Goal: Task Accomplishment & Management: Use online tool/utility

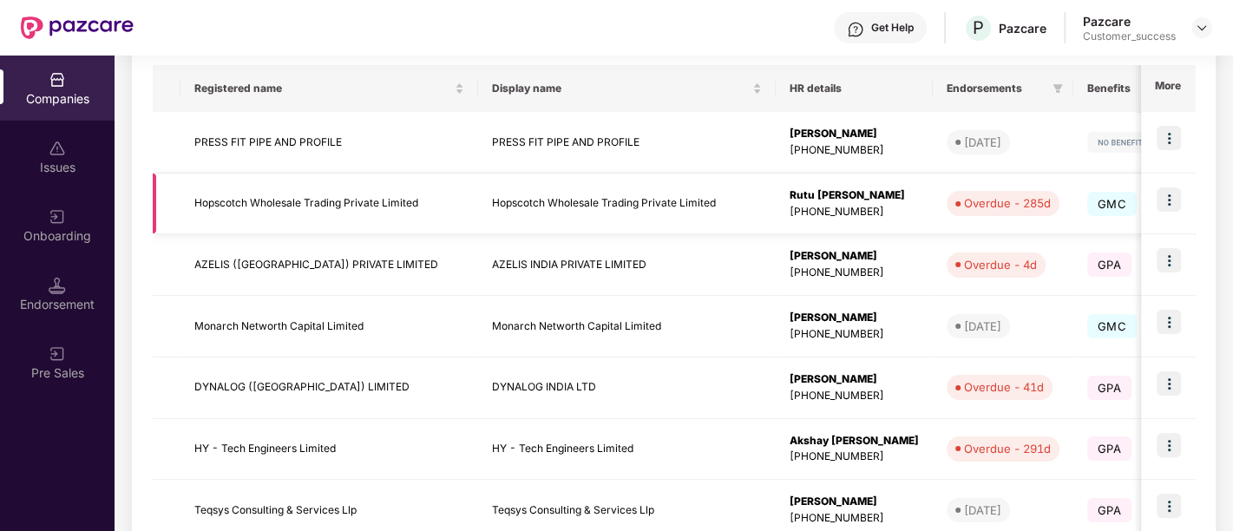
scroll to position [280, 0]
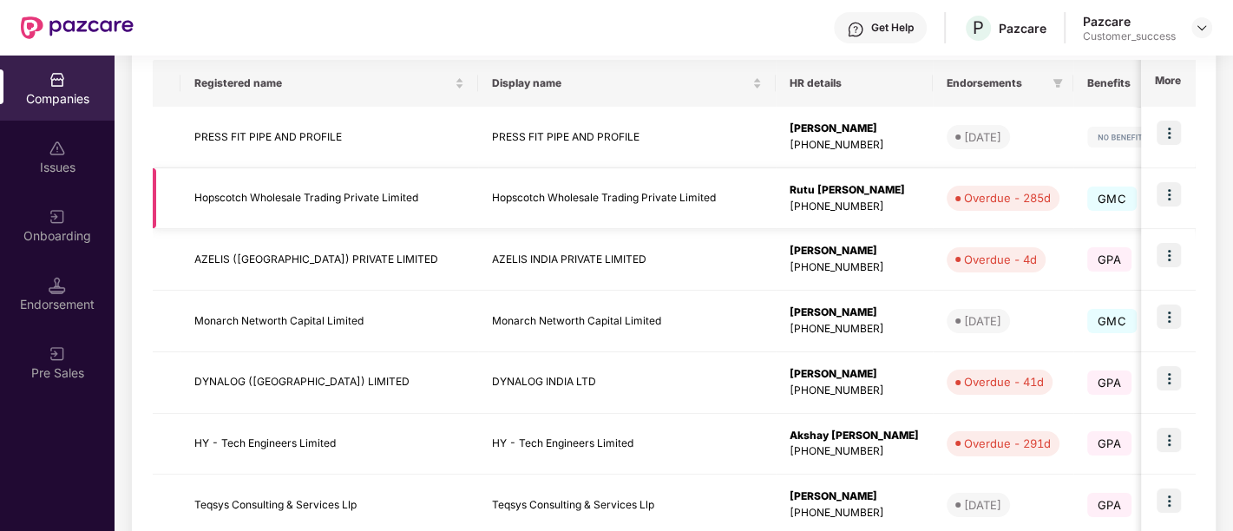
click at [1176, 200] on img at bounding box center [1168, 194] width 24 height 24
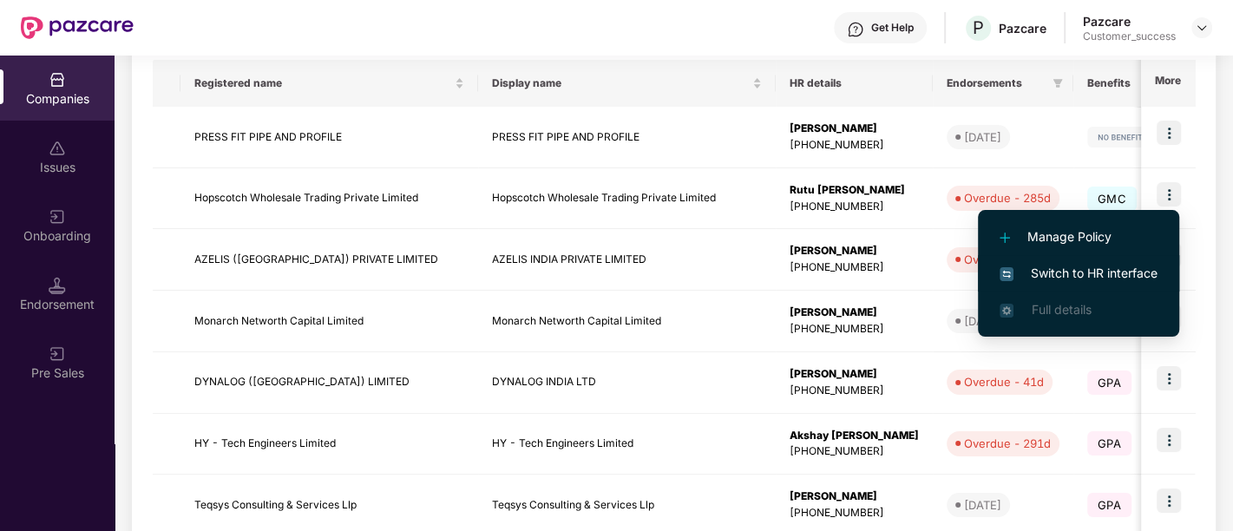
click at [1079, 278] on span "Switch to HR interface" at bounding box center [1078, 273] width 158 height 19
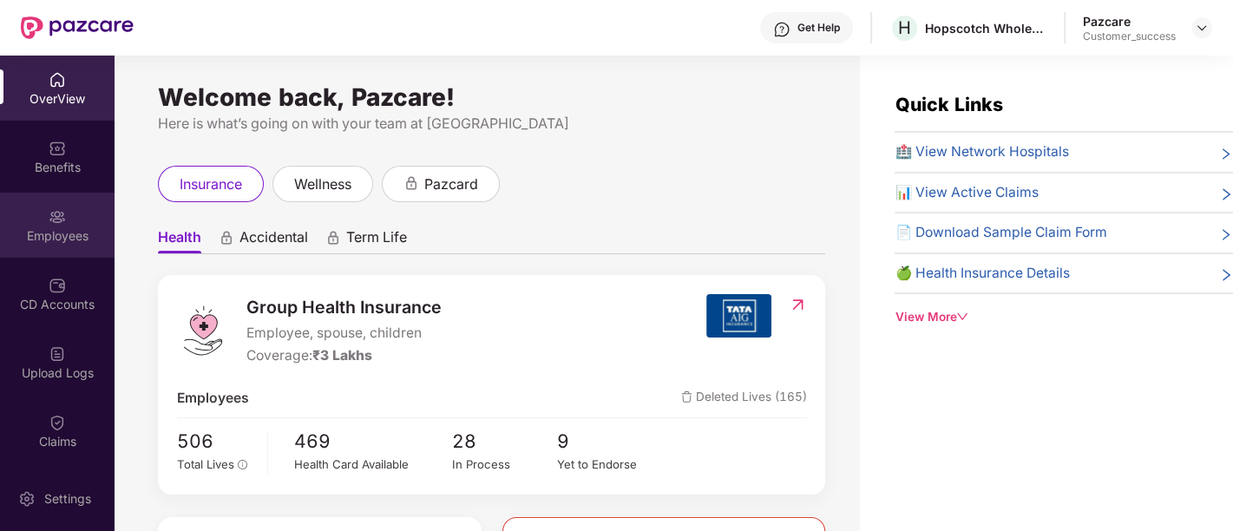
click at [48, 237] on div "Employees" at bounding box center [57, 235] width 115 height 17
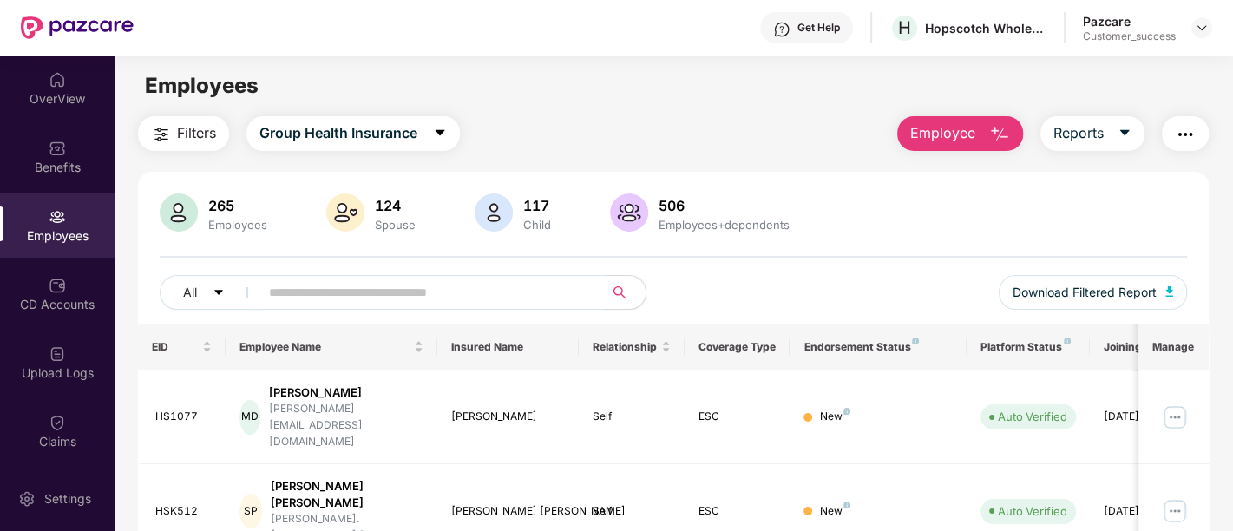
click at [405, 285] on input "text" at bounding box center [424, 292] width 311 height 26
click at [319, 288] on input "text" at bounding box center [424, 292] width 311 height 26
click at [497, 293] on input "text" at bounding box center [424, 292] width 311 height 26
paste input "******"
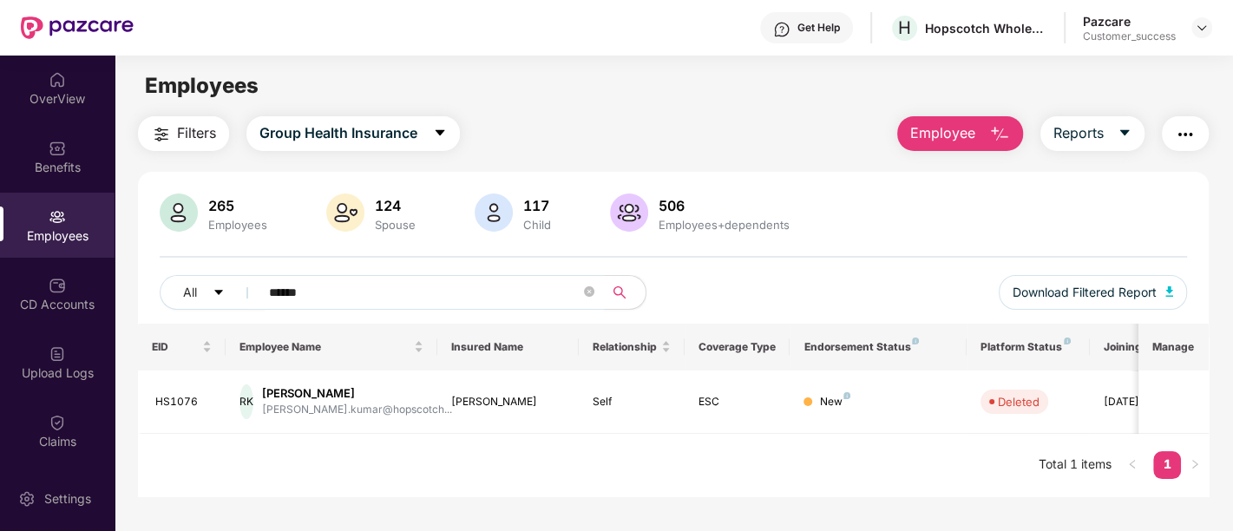
type input "******"
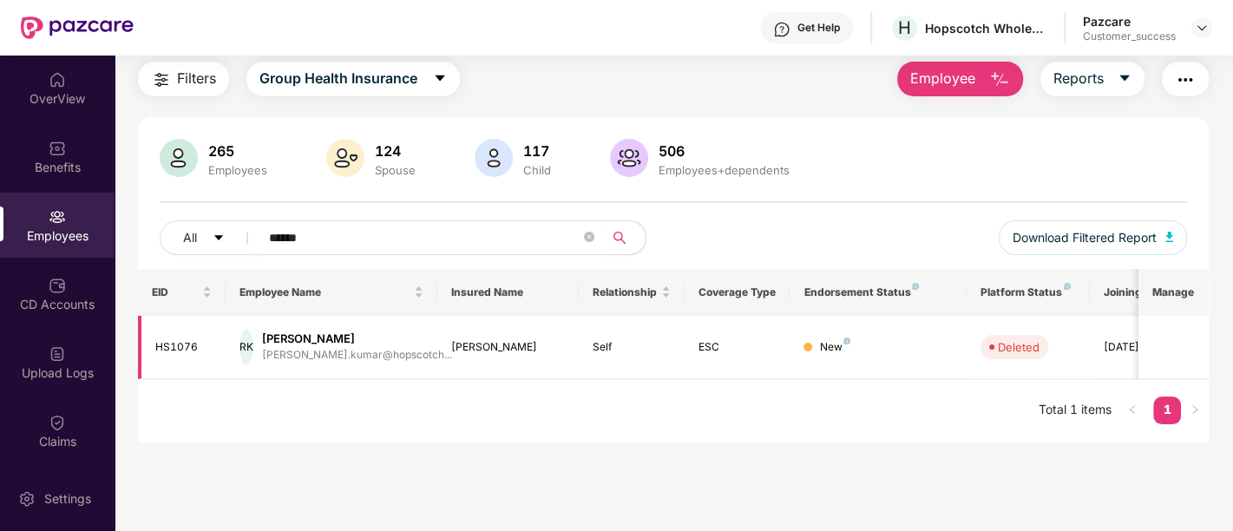
click at [1110, 340] on div "03 Sept 2025" at bounding box center [1142, 347] width 78 height 16
click at [1035, 245] on span "Download Filtered Report" at bounding box center [1084, 237] width 144 height 19
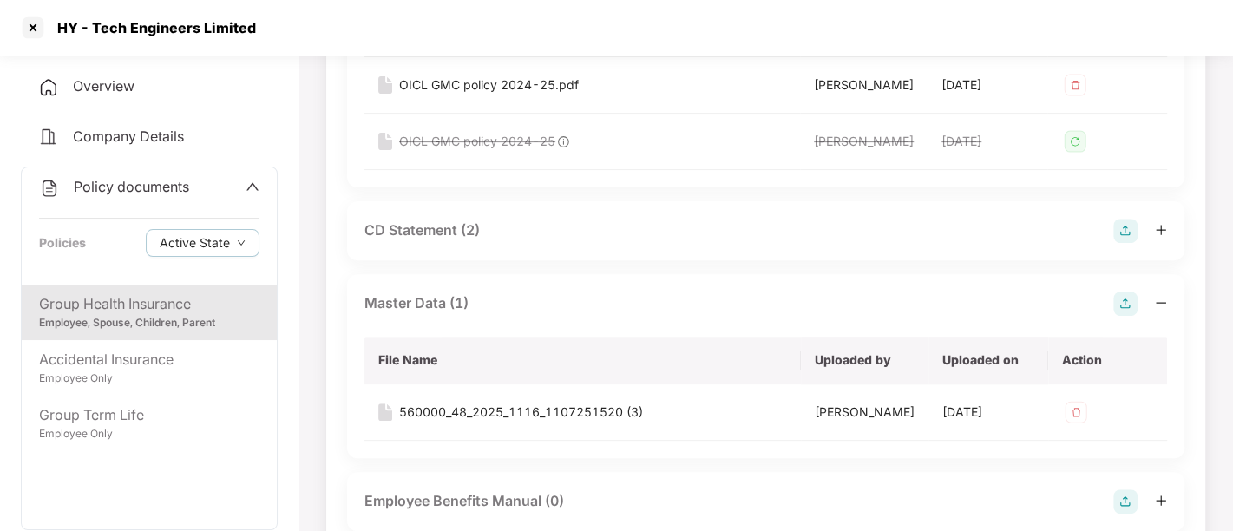
scroll to position [346, 0]
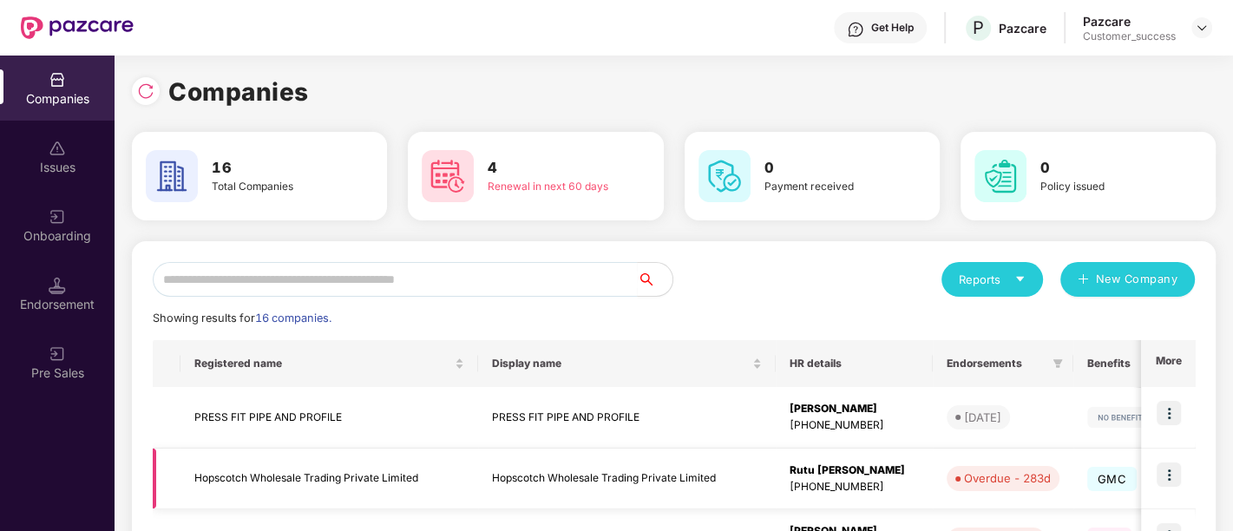
click at [1166, 487] on td at bounding box center [1168, 479] width 54 height 62
click at [1176, 474] on img at bounding box center [1168, 474] width 24 height 24
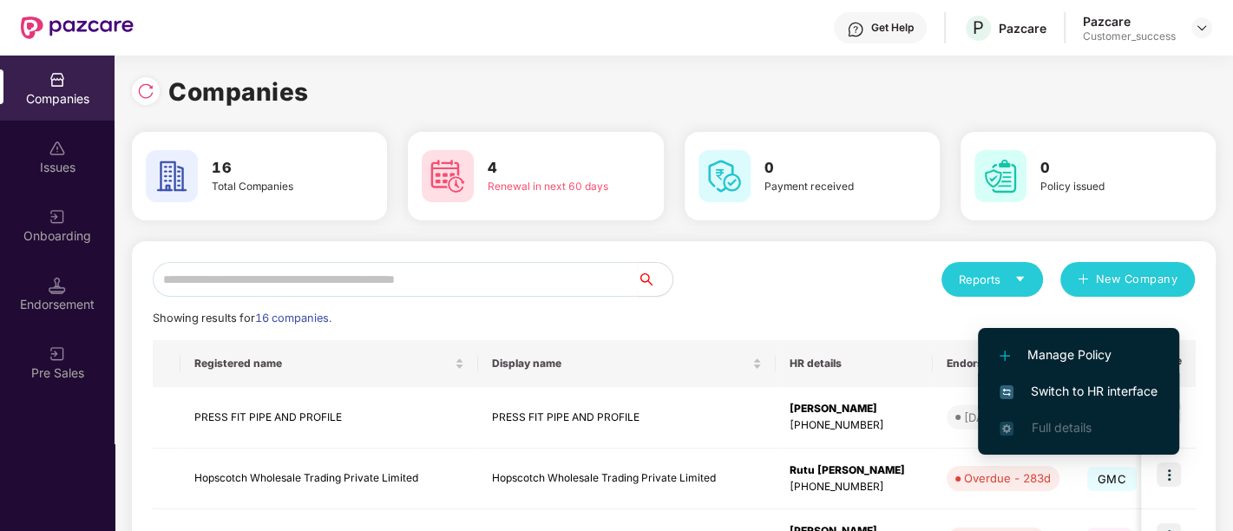
click at [1111, 396] on span "Switch to HR interface" at bounding box center [1078, 391] width 158 height 19
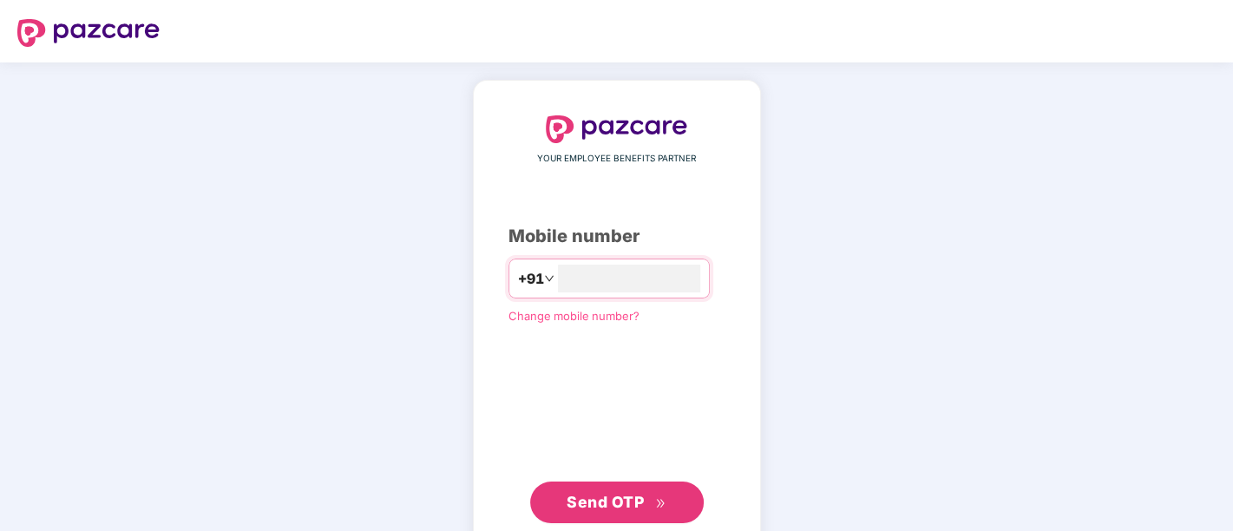
type input "**********"
click at [603, 506] on span "Send OTP" at bounding box center [604, 500] width 77 height 18
